Goal: Understand process/instructions: Learn how to perform a task or action

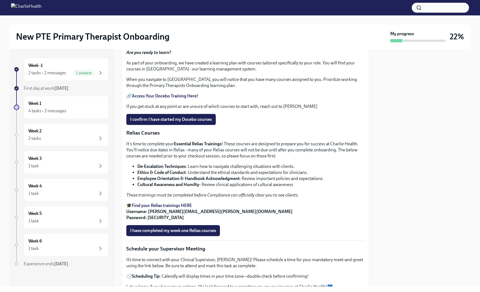
scroll to position [220, 0]
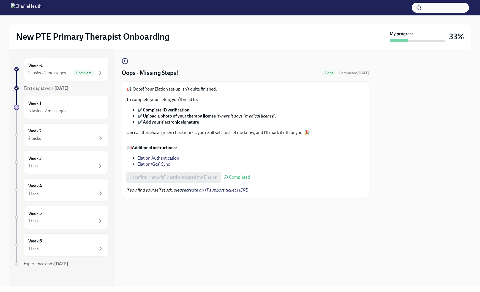
click at [242, 178] on span "Completed" at bounding box center [239, 177] width 21 height 4
click at [188, 179] on div "I confirm I have fully authenticated my Elation Completed" at bounding box center [188, 177] width 124 height 11
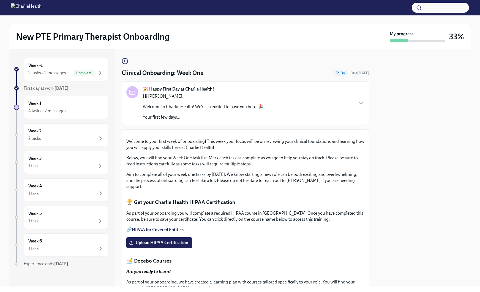
scroll to position [220, 0]
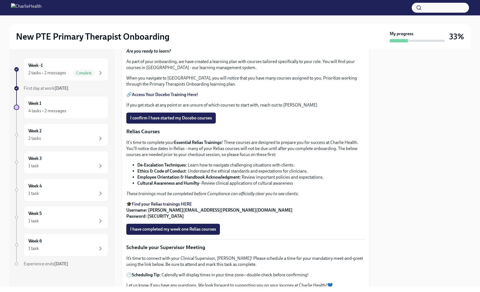
click at [172, 12] on link "HIPAA for Covered Entities" at bounding box center [158, 9] width 52 height 5
